Goal: Find specific page/section: Find specific page/section

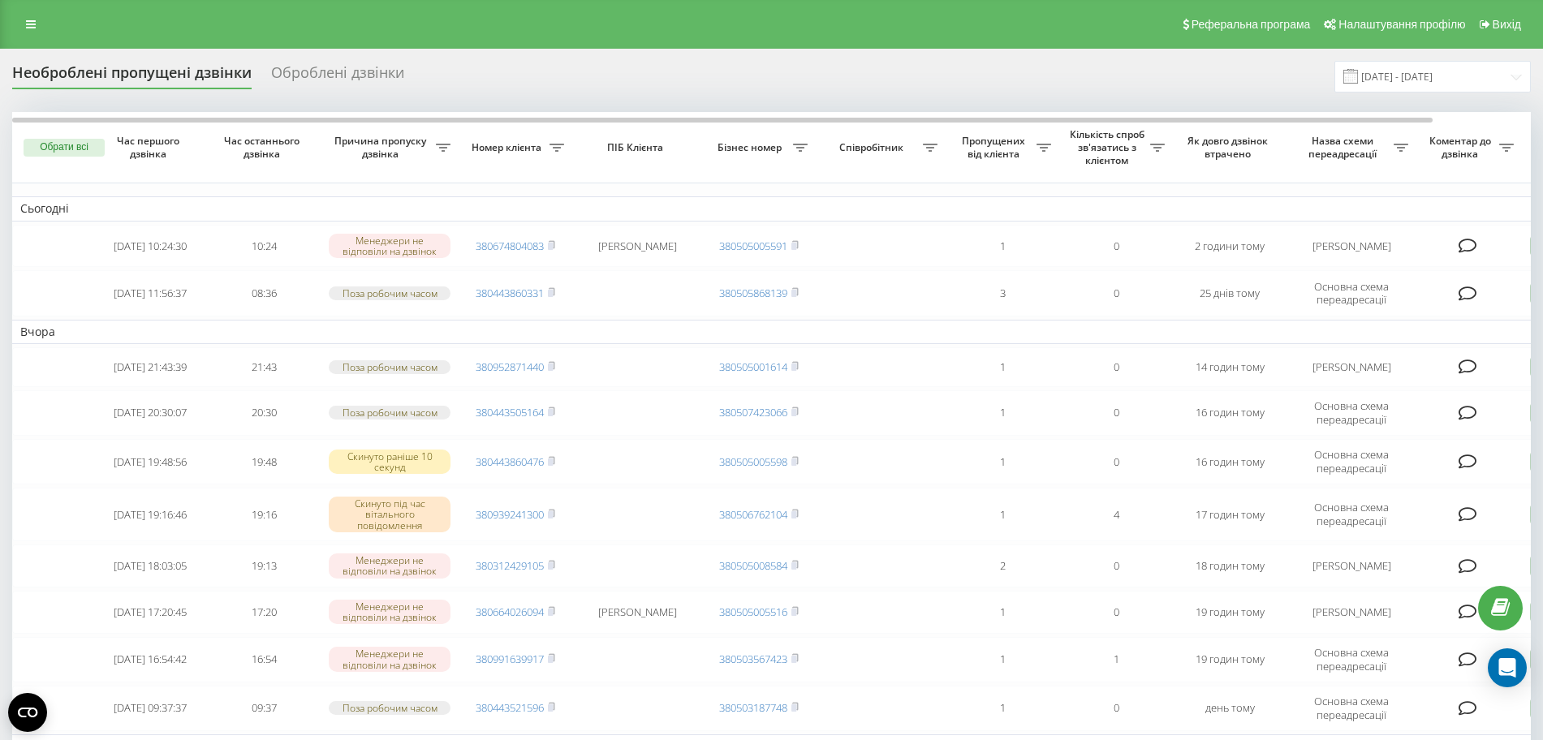
drag, startPoint x: 30, startPoint y: 24, endPoint x: 39, endPoint y: 23, distance: 9.1
click at [30, 24] on icon at bounding box center [31, 24] width 10 height 11
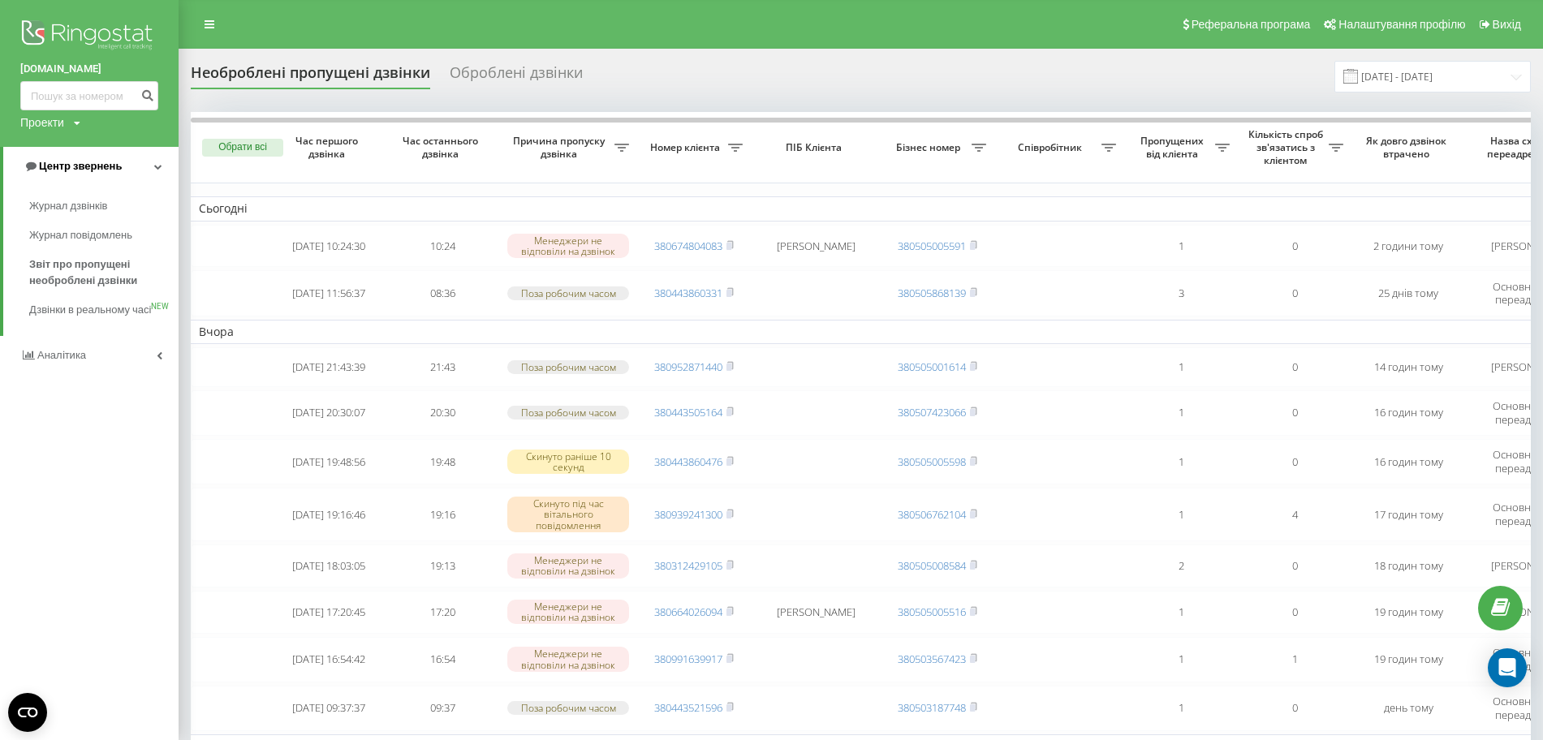
click at [71, 180] on link "Центр звернень" at bounding box center [90, 166] width 175 height 39
click at [72, 162] on span "Центр звернень" at bounding box center [77, 166] width 83 height 12
click at [72, 208] on span "Журнал дзвінків" at bounding box center [72, 206] width 86 height 16
